Goal: Answer question/provide support: Share knowledge or assist other users

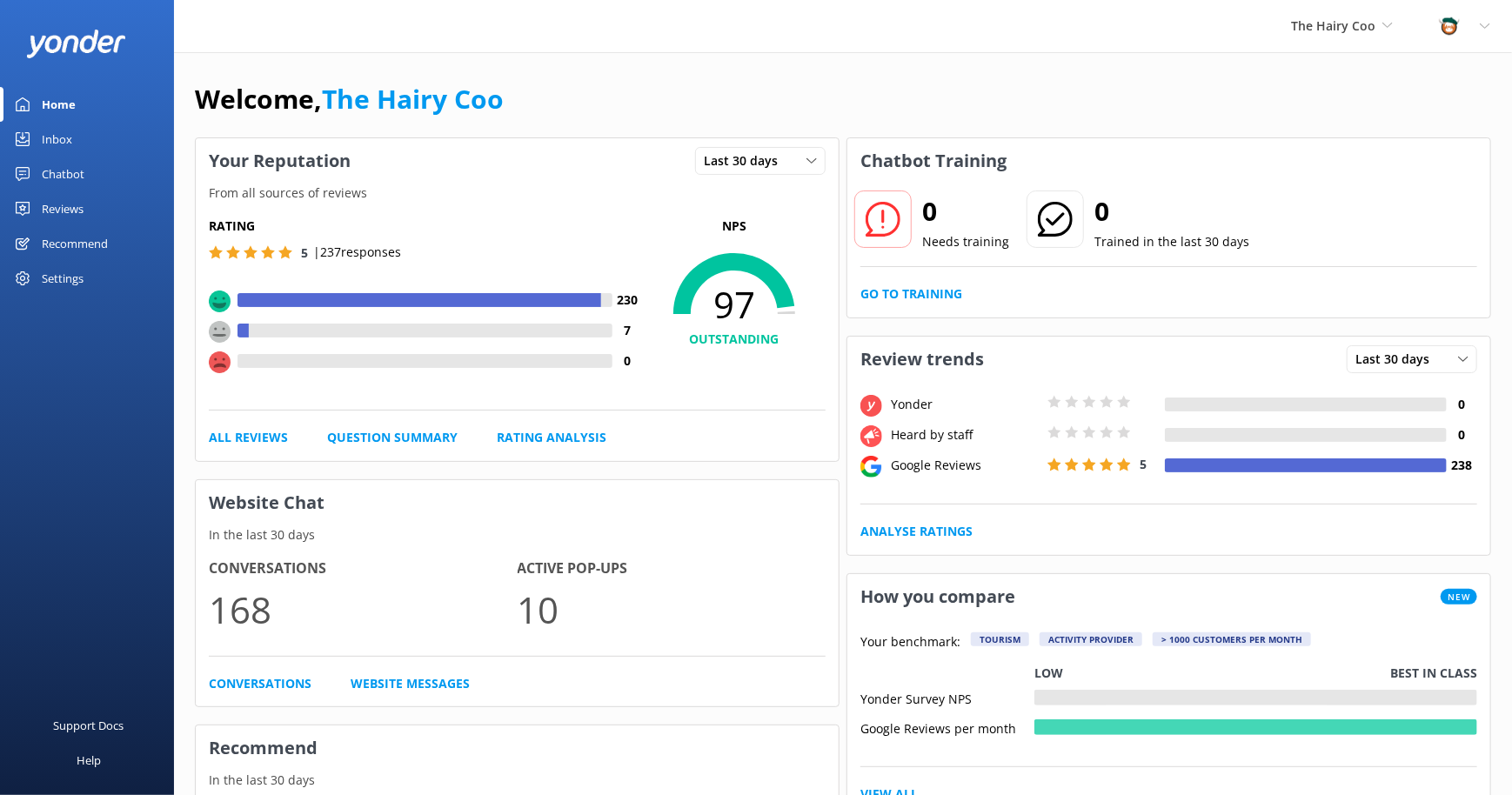
click at [69, 142] on div "Inbox" at bounding box center [57, 138] width 31 height 35
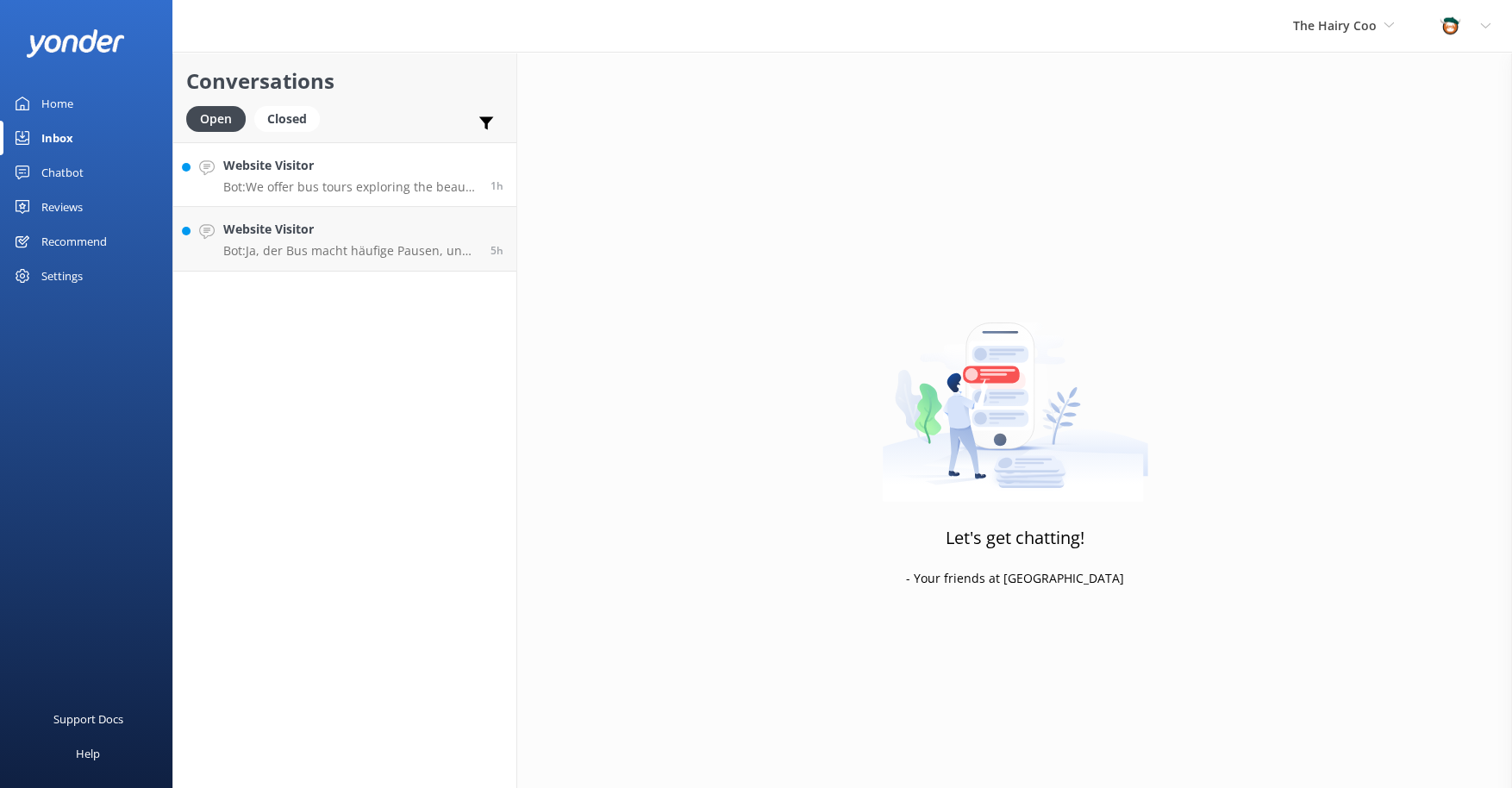
click at [311, 173] on h4 "Website Visitor" at bounding box center [350, 165] width 254 height 19
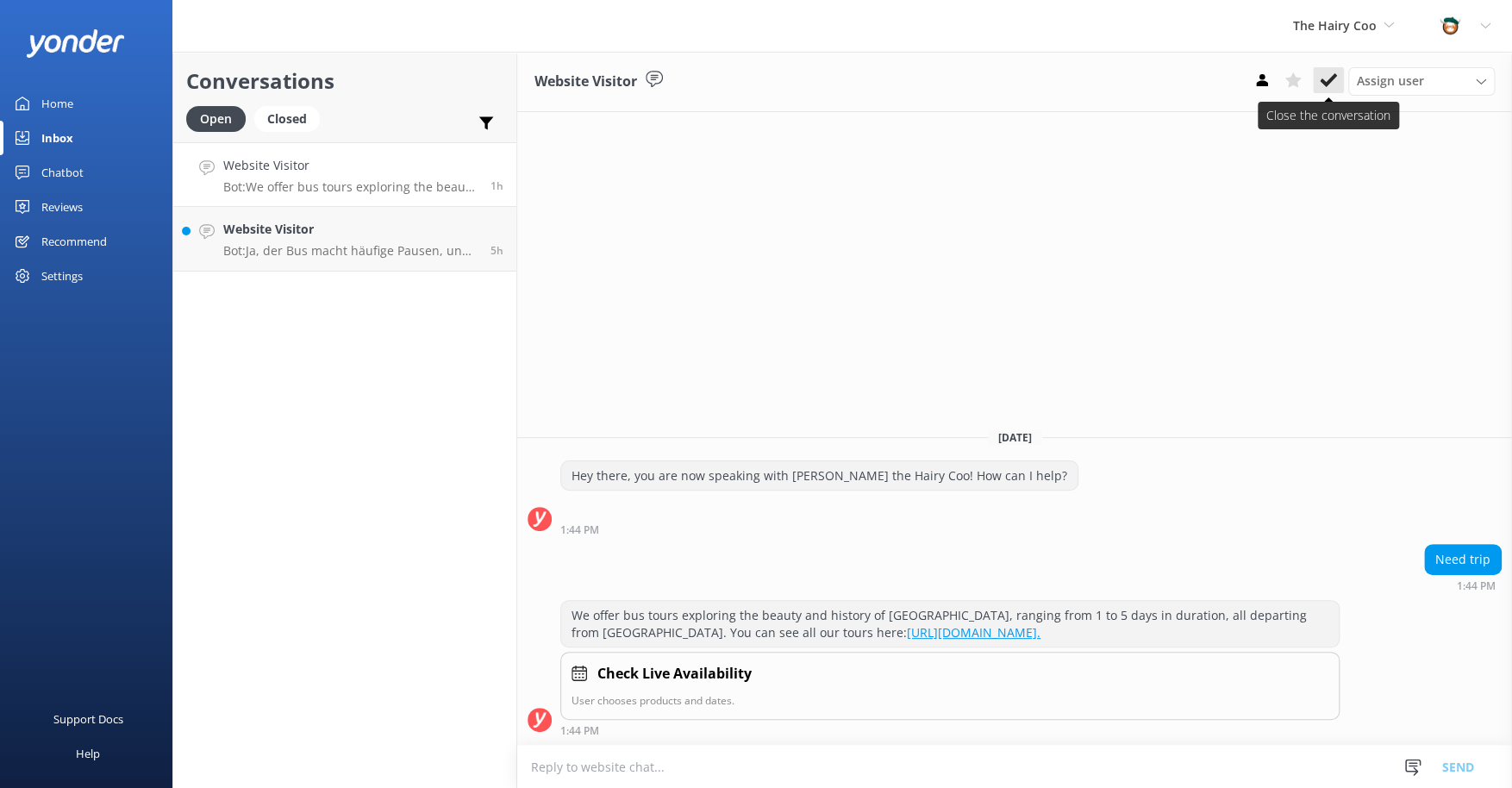
click at [1329, 82] on use at bounding box center [1328, 80] width 18 height 14
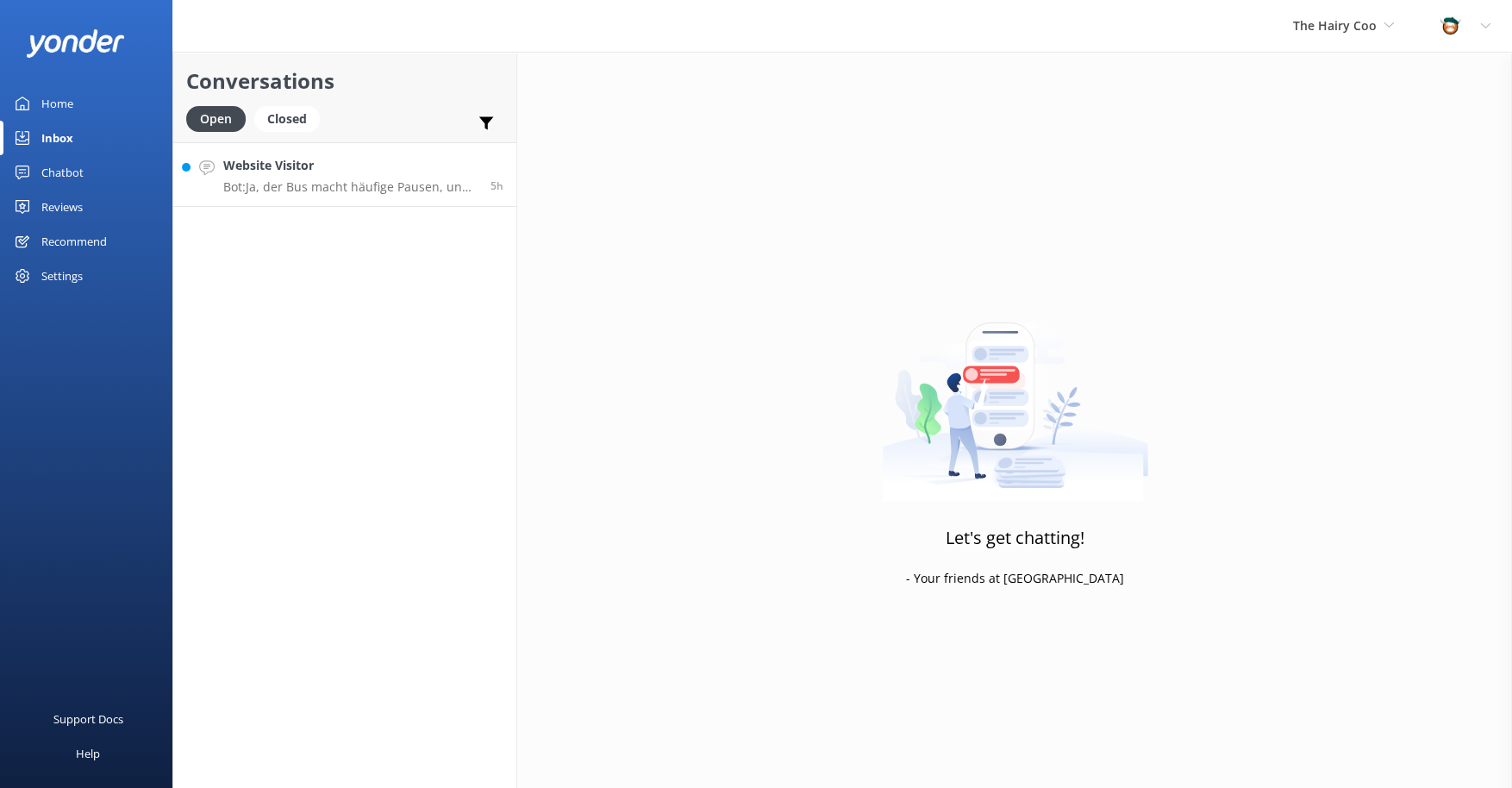
click at [357, 180] on p "Bot: Ja, der Bus macht häufige Pausen, und an den meisten Stopps auf der Tour i…" at bounding box center [350, 186] width 254 height 16
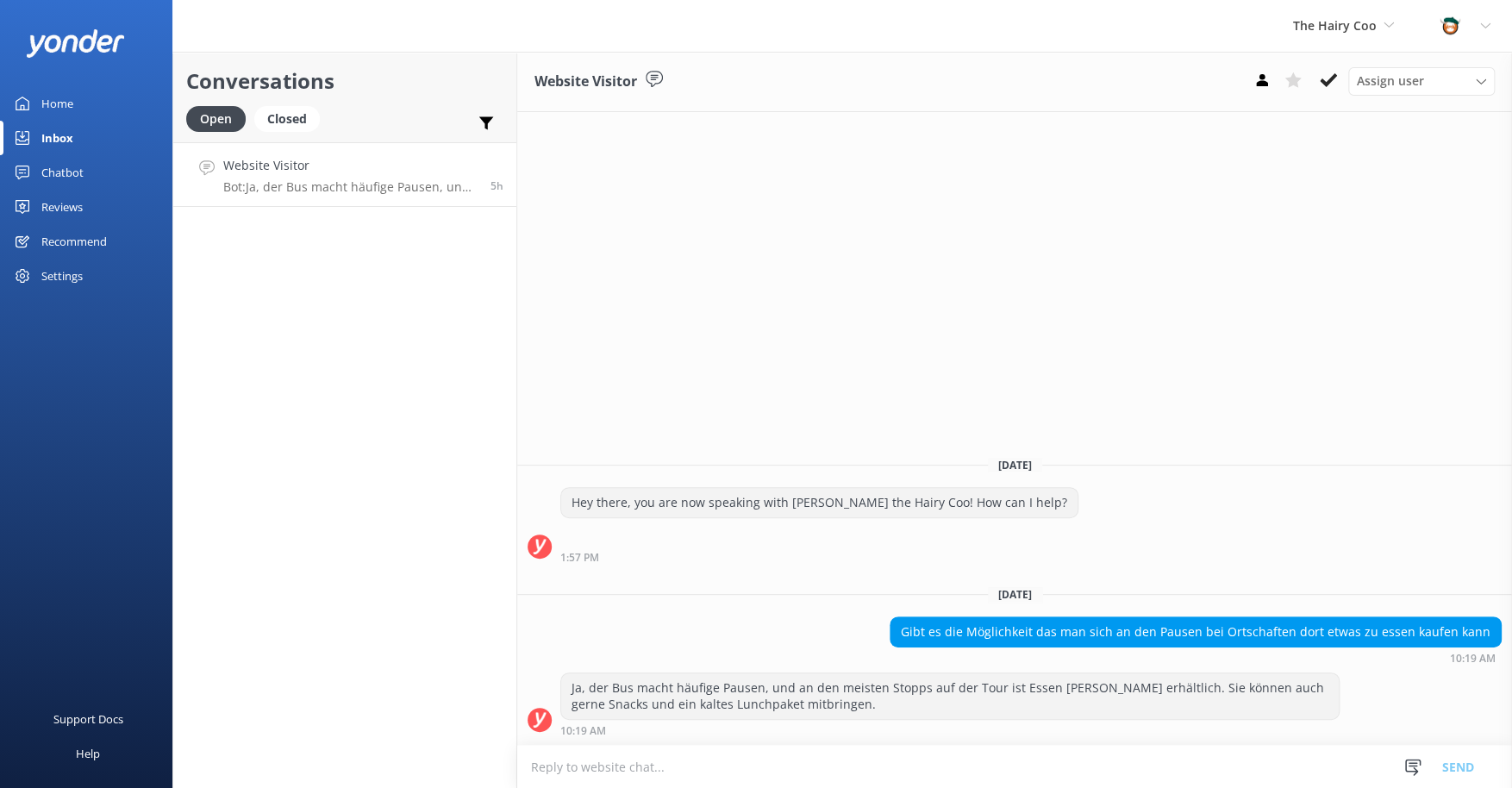
click at [976, 626] on div "Gibt es die Möglichkeit das man sich an den Pausen bei Ortschaften dort etwas z…" at bounding box center [1196, 632] width 611 height 30
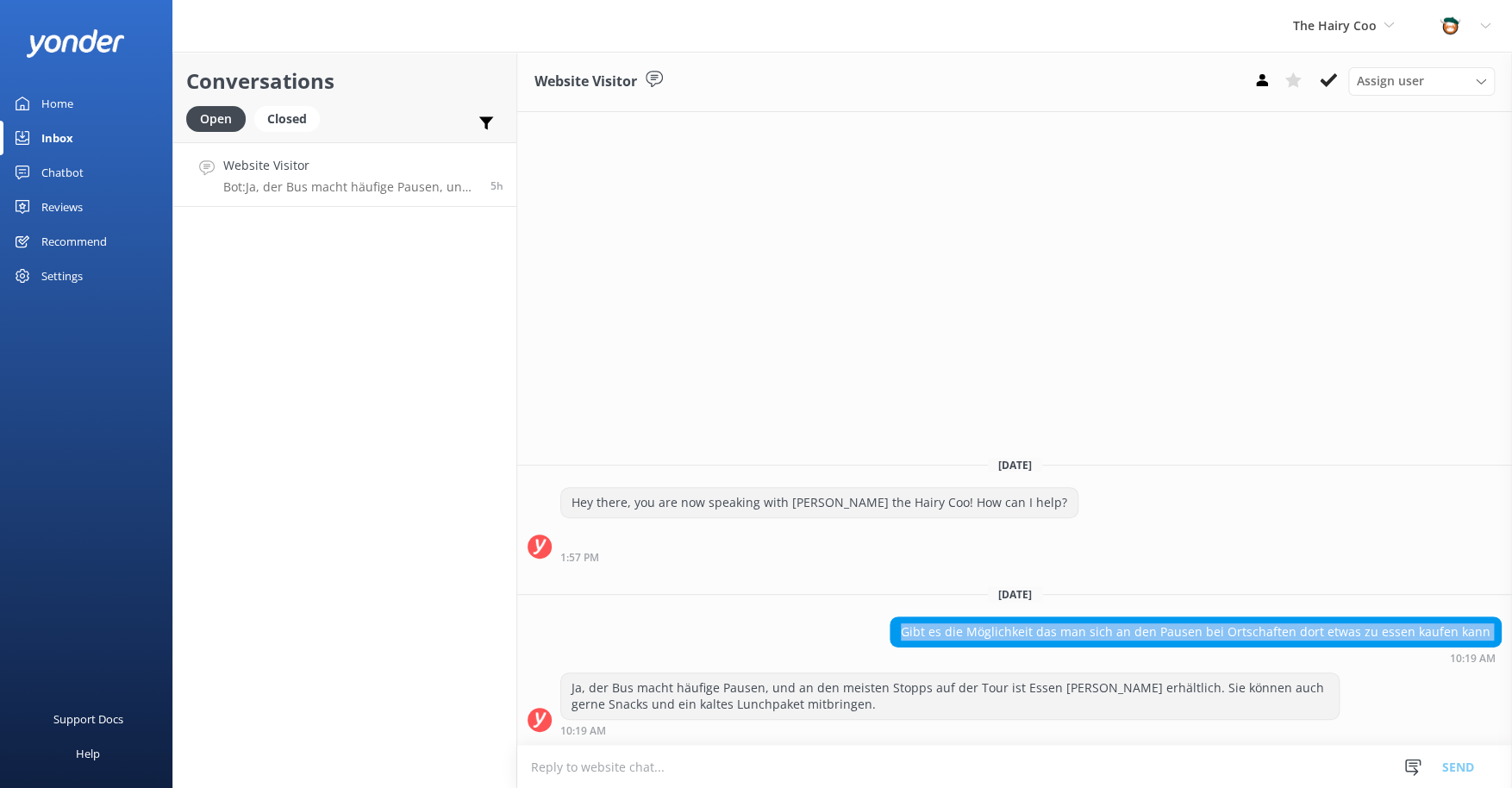
click at [976, 626] on div "Gibt es die Möglichkeit das man sich an den Pausen bei Ortschaften dort etwas z…" at bounding box center [1196, 632] width 611 height 30
copy div "Gibt es die Möglichkeit das man sich an den Pausen bei Ortschaften dort etwas z…"
